Goal: Find specific page/section: Find specific page/section

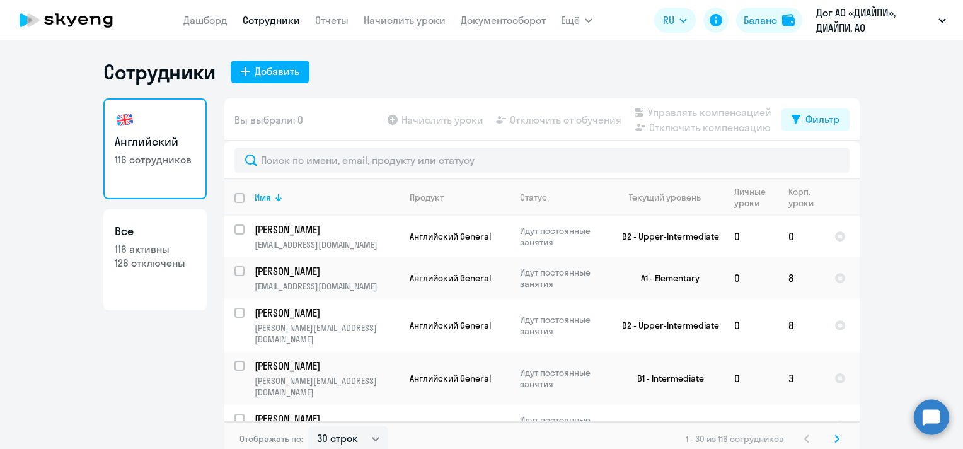
select select "30"
click at [542, 22] on link "Документооборот" at bounding box center [503, 20] width 85 height 13
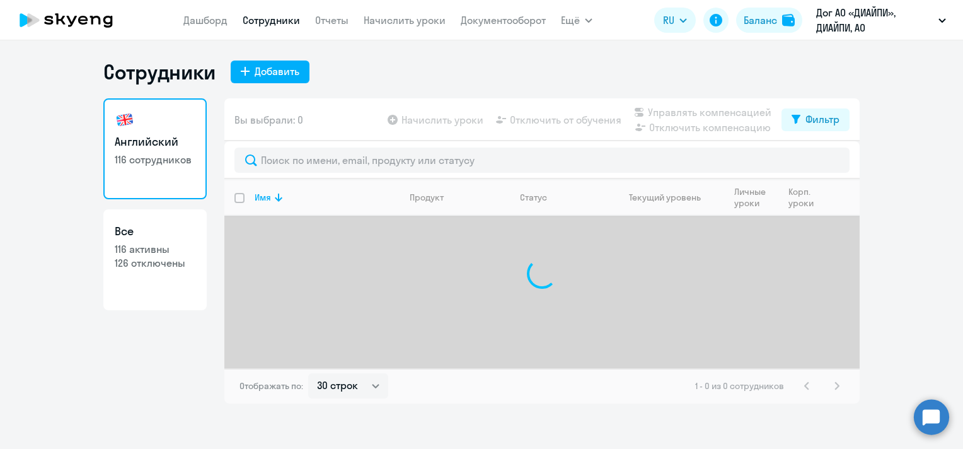
select select "30"
click at [502, 25] on link "Документооборот" at bounding box center [503, 20] width 85 height 13
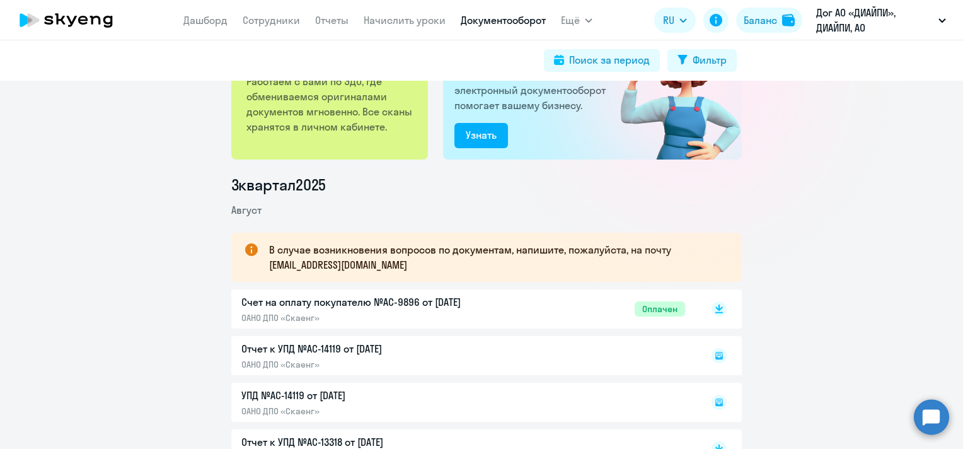
scroll to position [63, 0]
